Goal: Task Accomplishment & Management: Complete application form

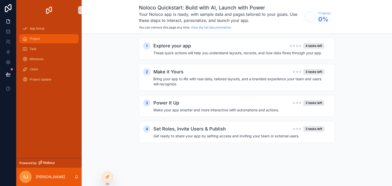
click at [45, 42] on div "Project" at bounding box center [48, 39] width 53 height 8
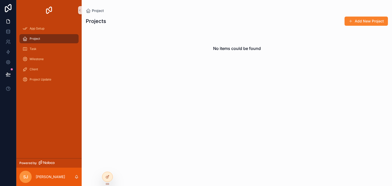
click at [358, 24] on button "Add New Project" at bounding box center [366, 21] width 43 height 9
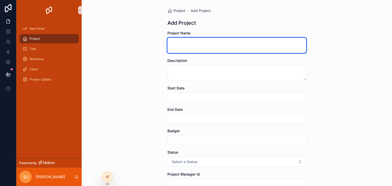
click at [232, 44] on textarea "scrollable content" at bounding box center [237, 45] width 139 height 15
type textarea "*******"
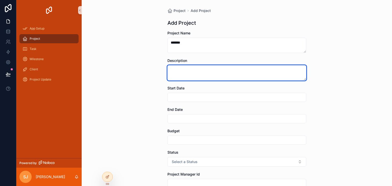
click at [206, 70] on textarea "scrollable content" at bounding box center [237, 72] width 139 height 15
type textarea "******"
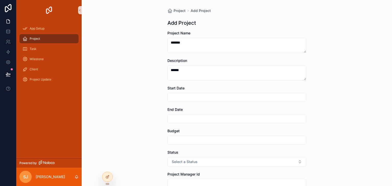
drag, startPoint x: 187, startPoint y: 110, endPoint x: 188, endPoint y: 100, distance: 9.3
click at [187, 105] on form "Project Name ******* Description ****** Start Date End Date Budget Status Selec…" at bounding box center [237, 170] width 139 height 278
click at [188, 100] on input "scrollable content" at bounding box center [237, 97] width 138 height 7
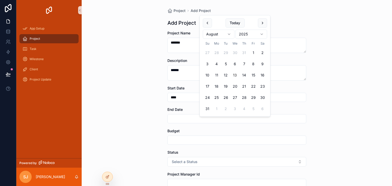
scroll to position [129, 0]
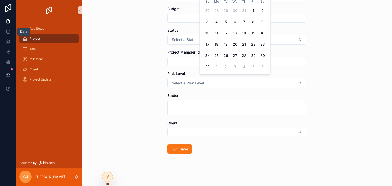
type input "****"
click at [4, 24] on link at bounding box center [8, 21] width 16 height 10
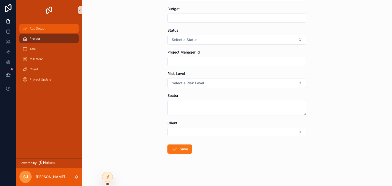
click at [40, 28] on span "App Setup" at bounding box center [37, 29] width 15 height 4
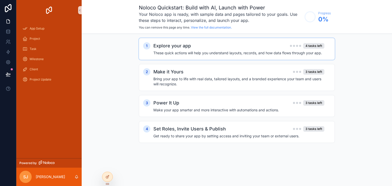
click at [199, 51] on h4 "These quick actions will help you understand layouts, records, and how data flo…" at bounding box center [239, 53] width 171 height 5
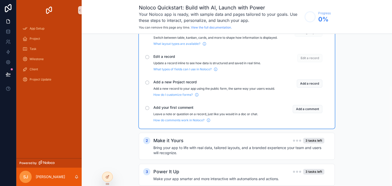
scroll to position [79, 0]
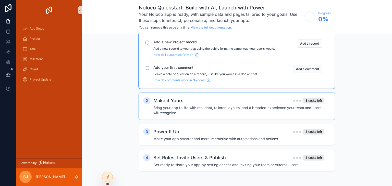
click at [185, 107] on h4 "Bring your app to life with real data, tailored layouts, and a branded experien…" at bounding box center [239, 110] width 171 height 10
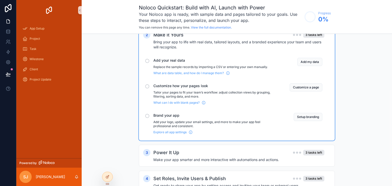
scroll to position [115, 0]
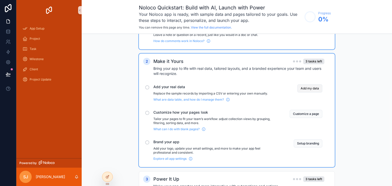
click at [320, 93] on button "Add my data" at bounding box center [310, 89] width 25 height 8
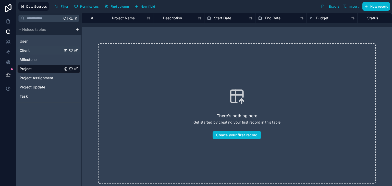
click at [24, 47] on div "Client" at bounding box center [48, 50] width 63 height 8
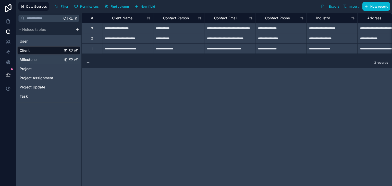
click at [34, 58] on span "Milestone" at bounding box center [28, 59] width 17 height 5
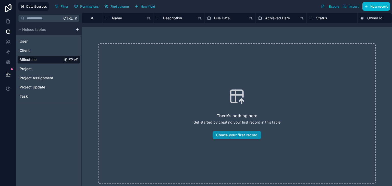
click at [255, 136] on button "Create your first record" at bounding box center [237, 135] width 48 height 8
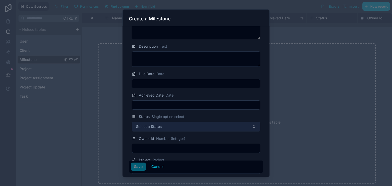
scroll to position [33, 0]
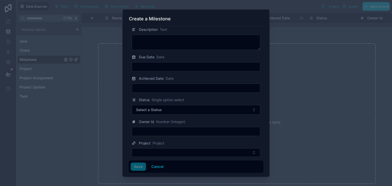
click at [271, 13] on div at bounding box center [196, 93] width 392 height 186
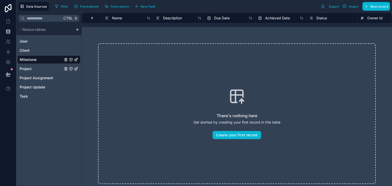
click at [51, 71] on div "Project" at bounding box center [48, 69] width 63 height 8
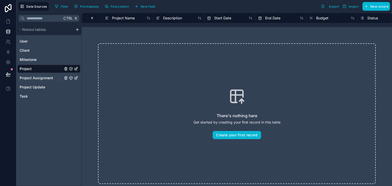
click at [48, 75] on div "Project Assignment" at bounding box center [48, 78] width 63 height 8
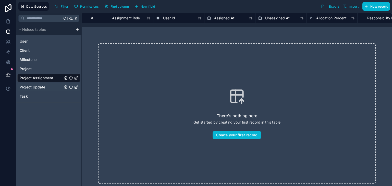
click at [44, 87] on span "Project Update" at bounding box center [33, 87] width 26 height 5
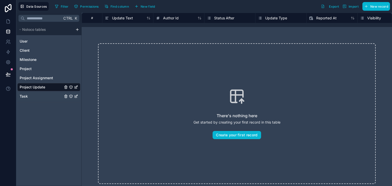
click at [41, 95] on div "Task" at bounding box center [48, 96] width 63 height 8
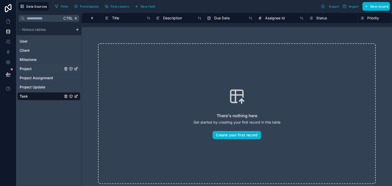
click at [44, 71] on div "Project" at bounding box center [48, 69] width 63 height 8
